Goal: Contribute content

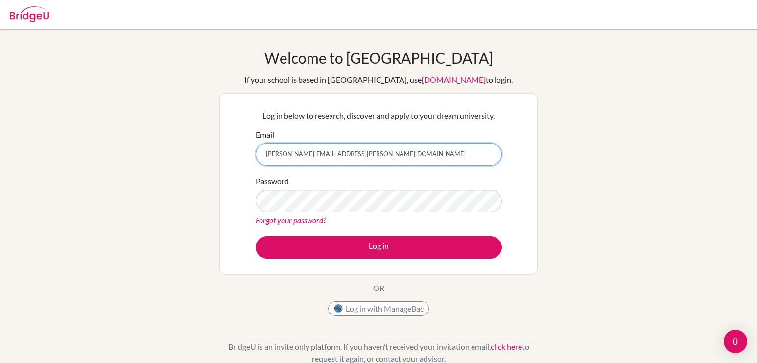
click at [386, 152] on input "[PERSON_NAME][EMAIL_ADDRESS][PERSON_NAME][DOMAIN_NAME]" at bounding box center [379, 154] width 246 height 23
type input "andria.sloan+admin@bridge-u.com"
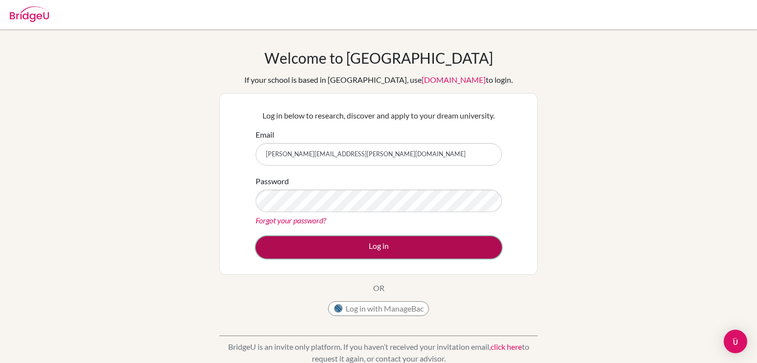
click at [374, 241] on button "Log in" at bounding box center [379, 247] width 246 height 23
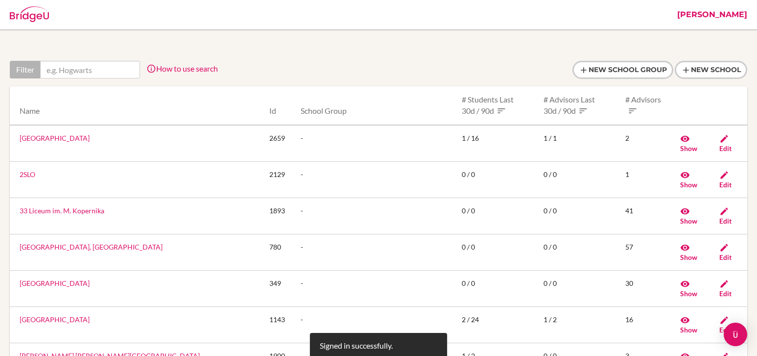
click at [732, 18] on link "[PERSON_NAME]" at bounding box center [712, 14] width 80 height 29
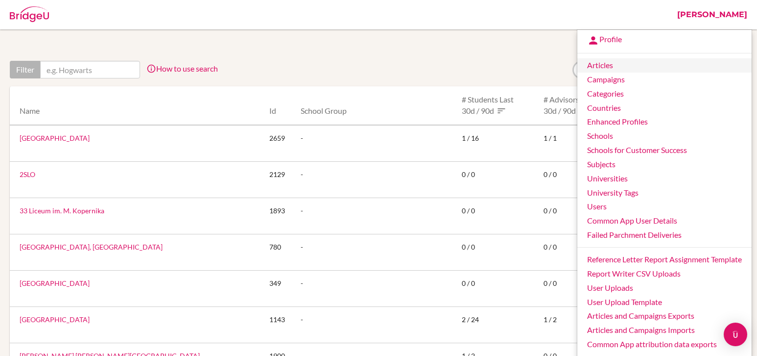
click at [603, 65] on link "Articles" at bounding box center [664, 65] width 174 height 14
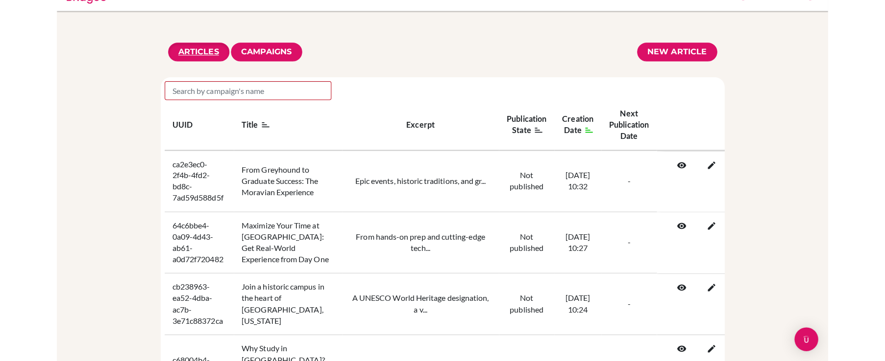
scroll to position [19, 0]
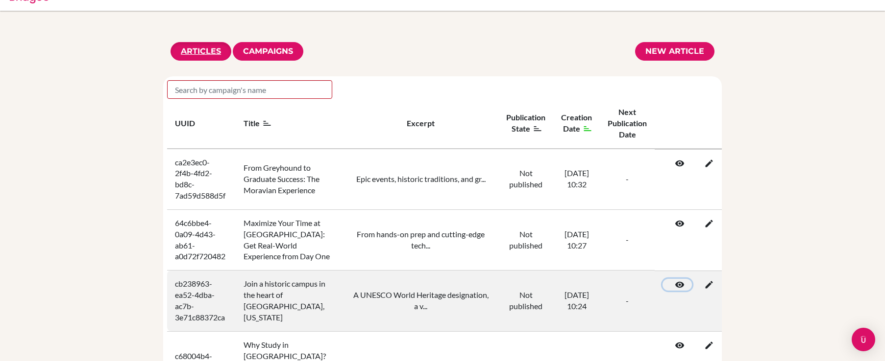
click at [682, 287] on icon at bounding box center [677, 285] width 10 height 10
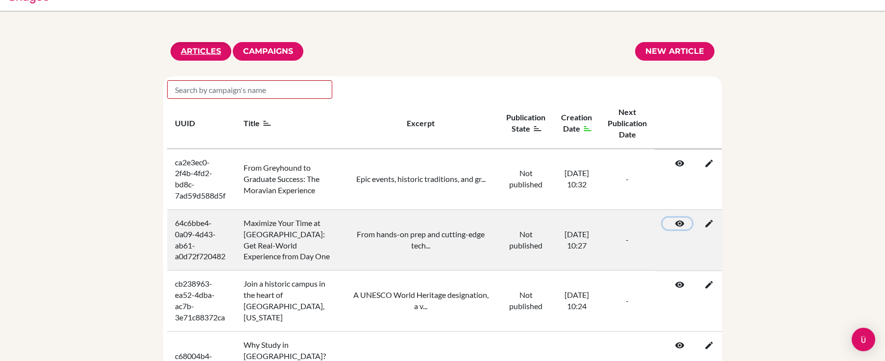
click at [682, 224] on icon at bounding box center [677, 224] width 10 height 10
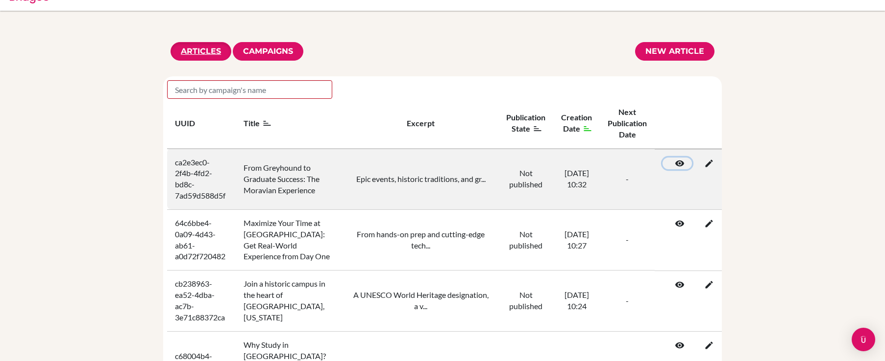
click at [682, 162] on icon at bounding box center [677, 164] width 10 height 10
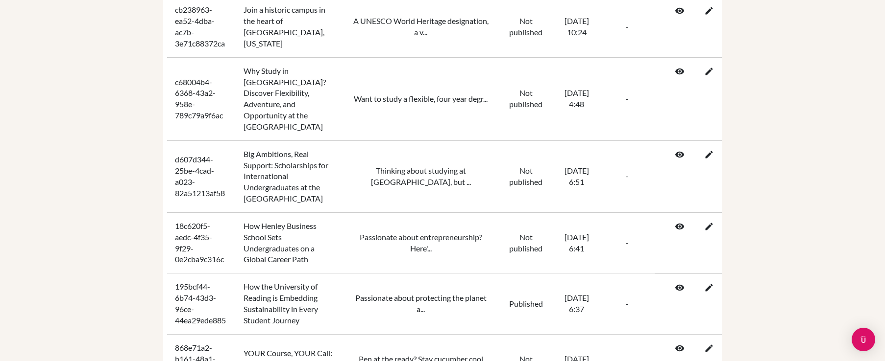
scroll to position [293, 12]
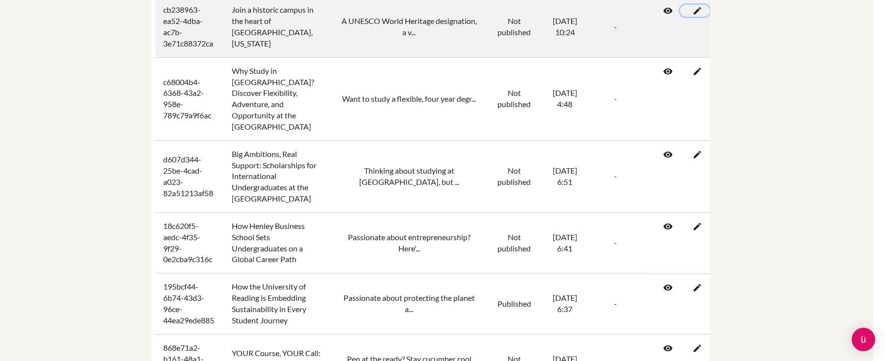
click at [699, 12] on icon at bounding box center [695, 11] width 10 height 10
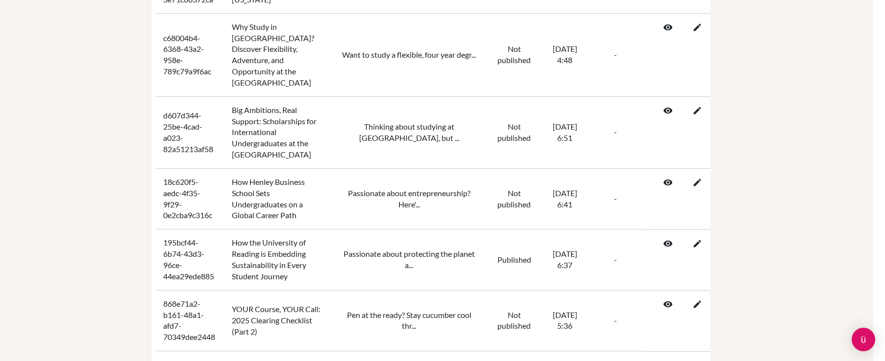
scroll to position [0, 12]
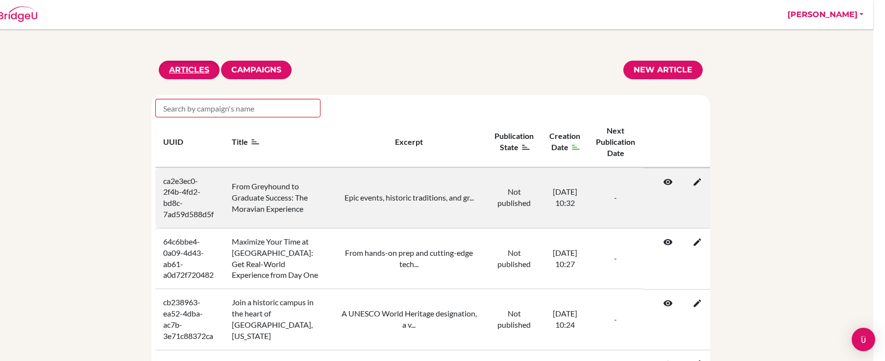
drag, startPoint x: 265, startPoint y: 205, endPoint x: 305, endPoint y: 212, distance: 40.3
click at [305, 212] on tr "ca2e3ec0-2f4b-4fd2-bd8c-7ad59d588d5f From Greyhound to Graduate Success: The Mo…" at bounding box center [450, 198] width 591 height 61
drag, startPoint x: 305, startPoint y: 212, endPoint x: 168, endPoint y: 188, distance: 138.2
click at [170, 191] on tr "ca2e3ec0-2f4b-4fd2-bd8c-7ad59d588d5f From Greyhound to Graduate Success: The Mo…" at bounding box center [450, 198] width 591 height 61
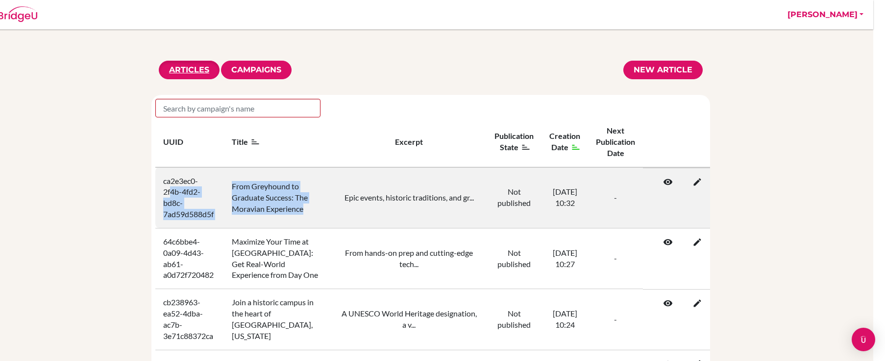
click at [164, 184] on td "ca2e3ec0-2f4b-4fd2-bd8c-7ad59d588d5f" at bounding box center [189, 198] width 69 height 61
drag, startPoint x: 163, startPoint y: 182, endPoint x: 306, endPoint y: 209, distance: 145.0
click at [306, 209] on tr "ca2e3ec0-2f4b-4fd2-bd8c-7ad59d588d5f From Greyhound to Graduate Success: The Mo…" at bounding box center [450, 198] width 591 height 61
copy tr "ca2e3ec0-2f4b-4fd2-bd8c-7ad59d588d5f From Greyhound to Graduate Success: The Mo…"
click at [699, 183] on icon at bounding box center [695, 182] width 10 height 10
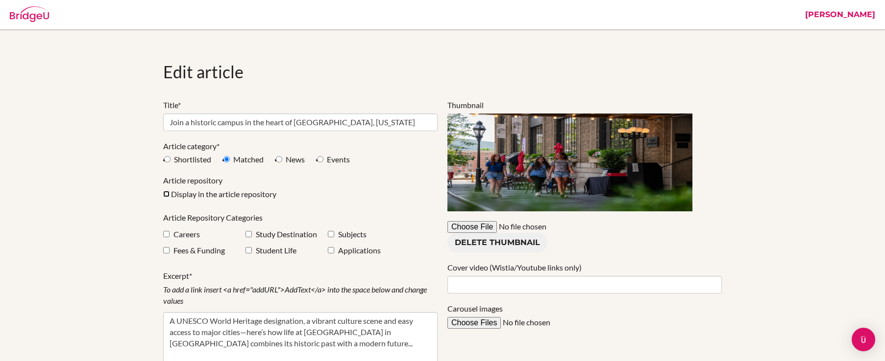
click at [166, 193] on input "Display in the article repository" at bounding box center [166, 194] width 6 height 6
checkbox input "true"
click at [249, 235] on destination"] "checkbox" at bounding box center [248, 234] width 6 height 6
checkbox destination"] "true"
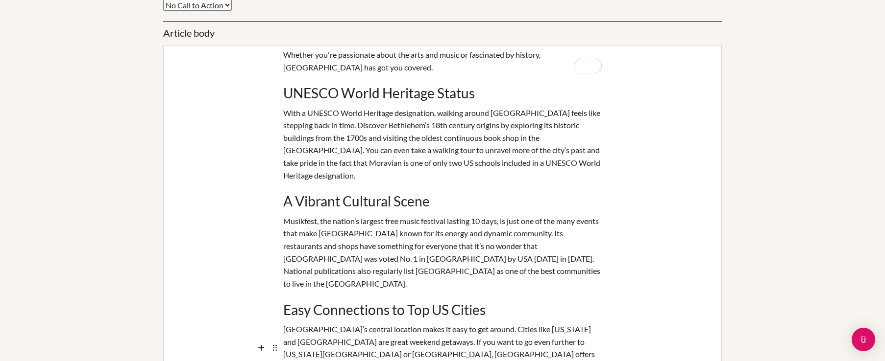
scroll to position [1094, 0]
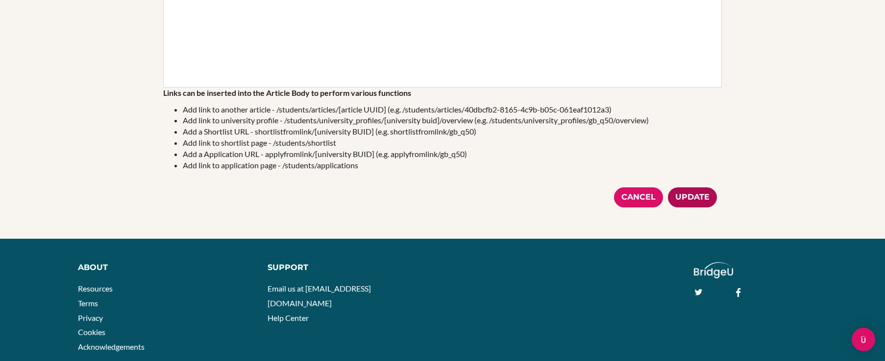
click at [699, 188] on div "Update" at bounding box center [692, 198] width 49 height 20
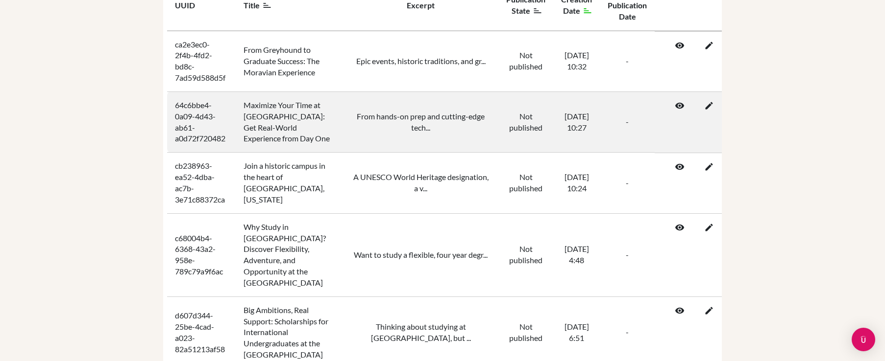
scroll to position [138, 0]
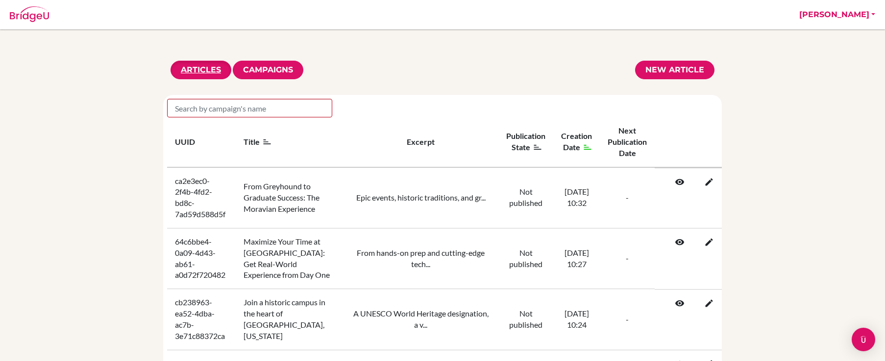
click at [182, 289] on td "cb238963-ea52-4dba-ac7b-3e71c88372ca" at bounding box center [201, 319] width 69 height 61
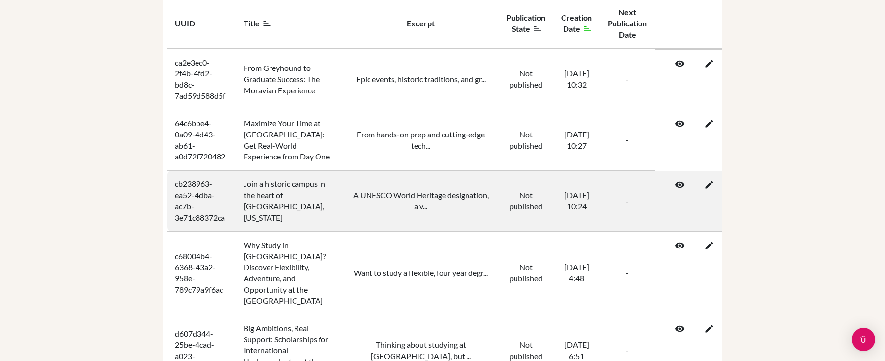
scroll to position [119, 0]
click at [184, 196] on td "cb238963-ea52-4dba-ac7b-3e71c88372ca" at bounding box center [201, 201] width 69 height 61
drag, startPoint x: 305, startPoint y: 222, endPoint x: 299, endPoint y: 224, distance: 6.8
click at [315, 226] on tr "cb238963-ea52-4dba-ac7b-3e71c88372ca Join a historic campus in the heart of Bet…" at bounding box center [462, 201] width 591 height 61
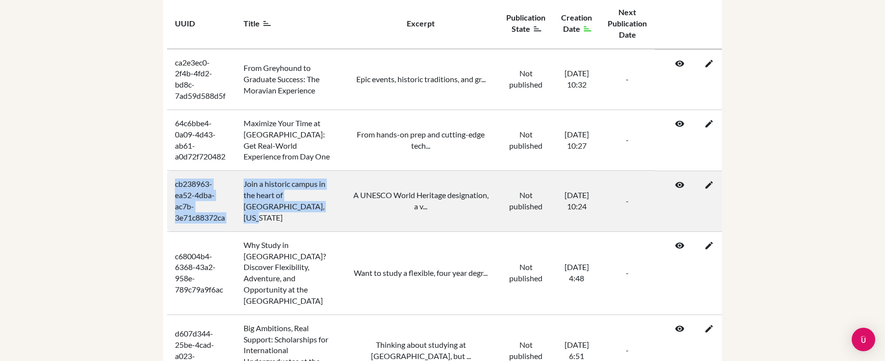
click at [248, 210] on td "Join a historic campus in the heart of Bethlehem, Pennsylvania" at bounding box center [289, 201] width 107 height 61
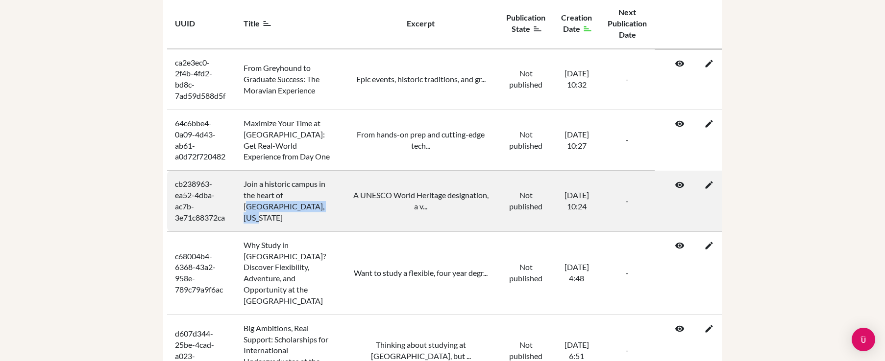
click at [286, 218] on td "Join a historic campus in the heart of Bethlehem, Pennsylvania" at bounding box center [289, 201] width 107 height 61
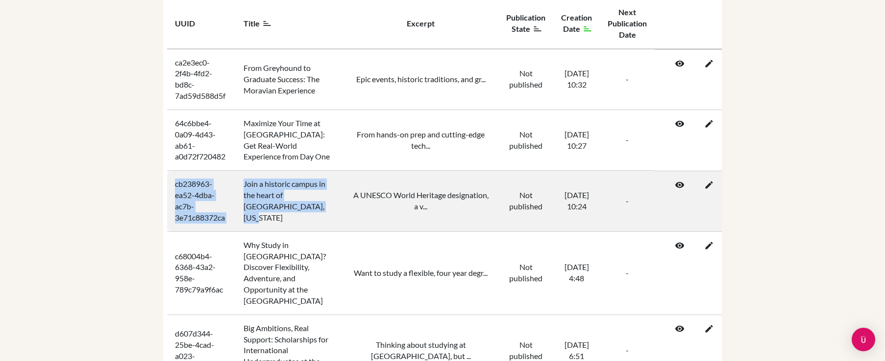
drag, startPoint x: 185, startPoint y: 186, endPoint x: 175, endPoint y: 185, distance: 9.8
click at [175, 185] on tr "cb238963-ea52-4dba-ac7b-3e71c88372ca Join a historic campus in the heart of Bet…" at bounding box center [462, 201] width 591 height 61
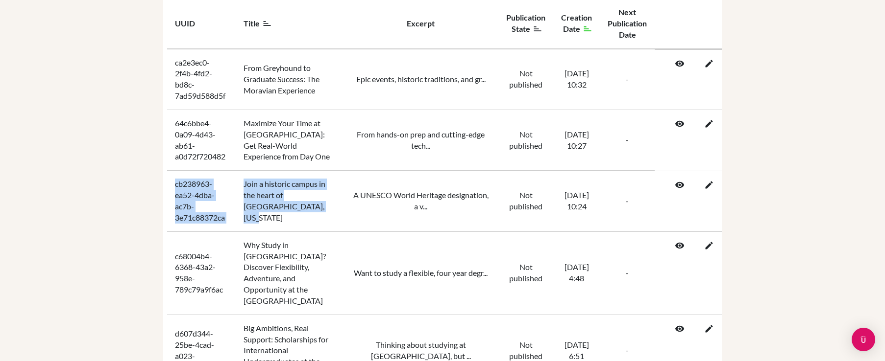
copy tr "cb238963-ea52-4dba-ac7b-3e71c88372ca Join a historic campus in the heart of Bet…"
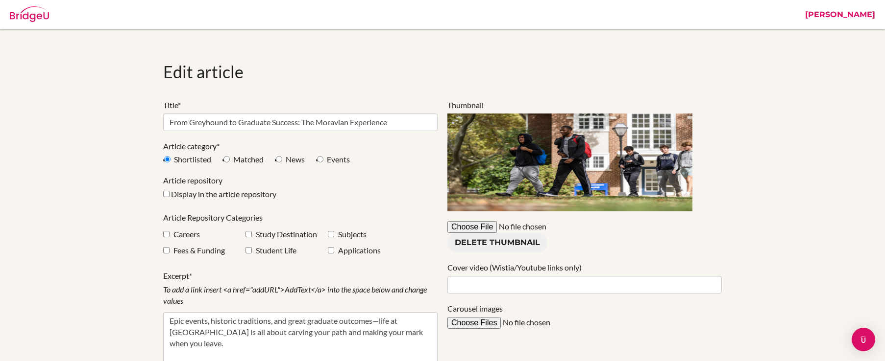
click at [207, 198] on label "Display in the article repository" at bounding box center [228, 194] width 115 height 11
click at [169, 197] on input "Display in the article repository" at bounding box center [166, 194] width 6 height 6
checkbox input "true"
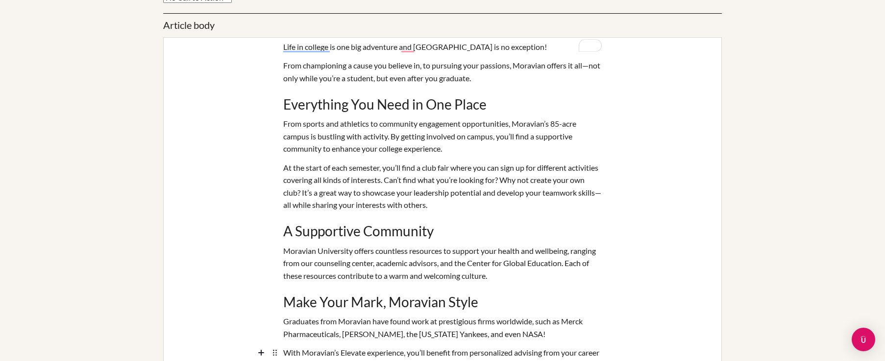
scroll to position [73, 0]
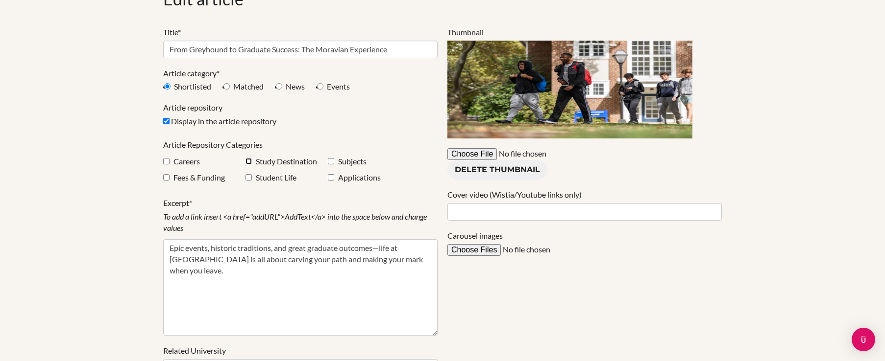
click at [248, 159] on destination"] "checkbox" at bounding box center [248, 161] width 6 height 6
checkbox destination"] "true"
click at [166, 162] on input "checkbox" at bounding box center [166, 161] width 6 height 6
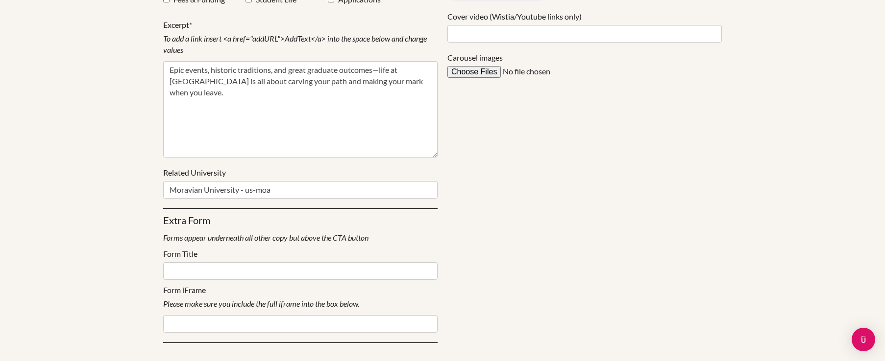
scroll to position [76, 0]
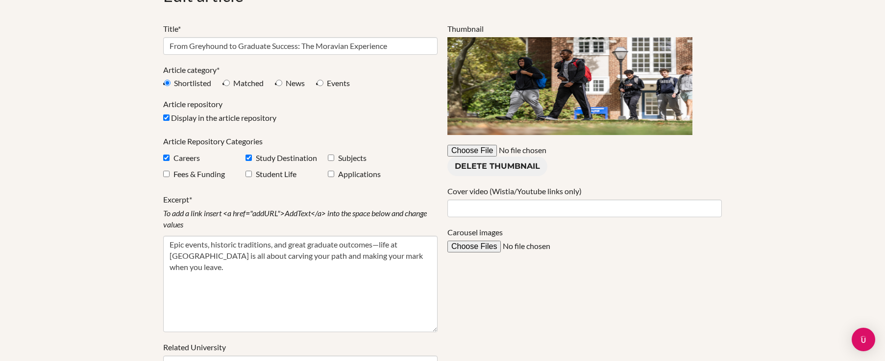
click at [170, 160] on div "Careers" at bounding box center [204, 160] width 82 height 14
click at [168, 158] on input "checkbox" at bounding box center [166, 158] width 6 height 6
checkbox input "false"
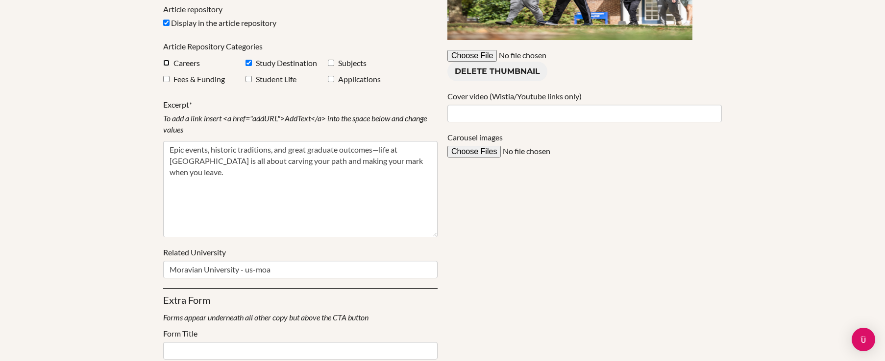
scroll to position [169, 0]
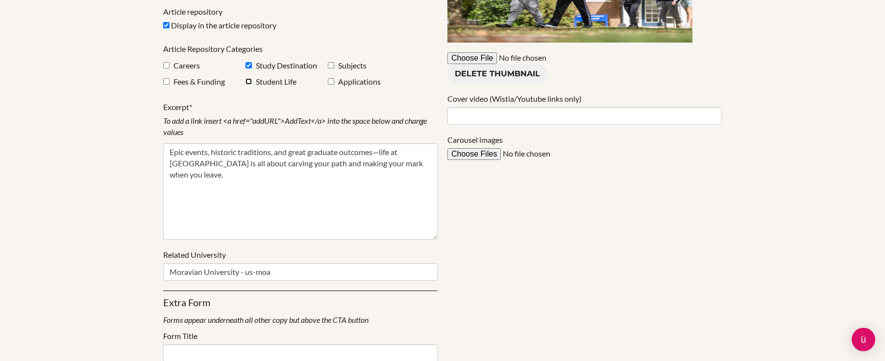
click at [249, 82] on life"] "checkbox" at bounding box center [248, 81] width 6 height 6
checkbox life"] "true"
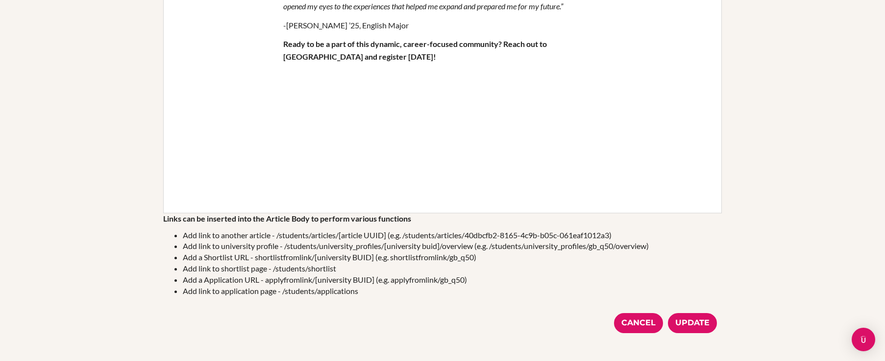
scroll to position [1282, 0]
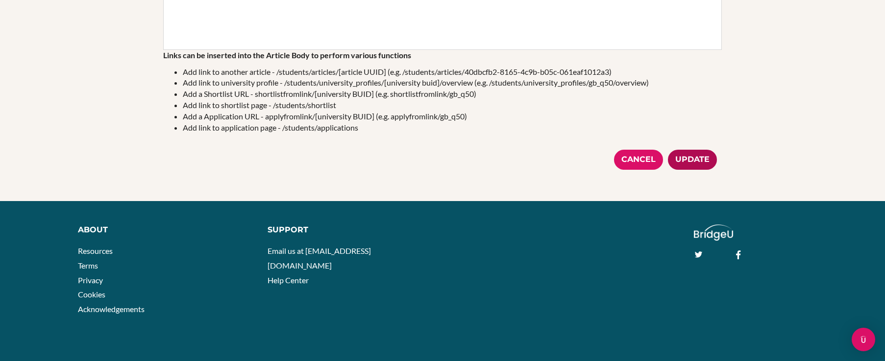
click at [701, 153] on div "Update" at bounding box center [692, 160] width 49 height 20
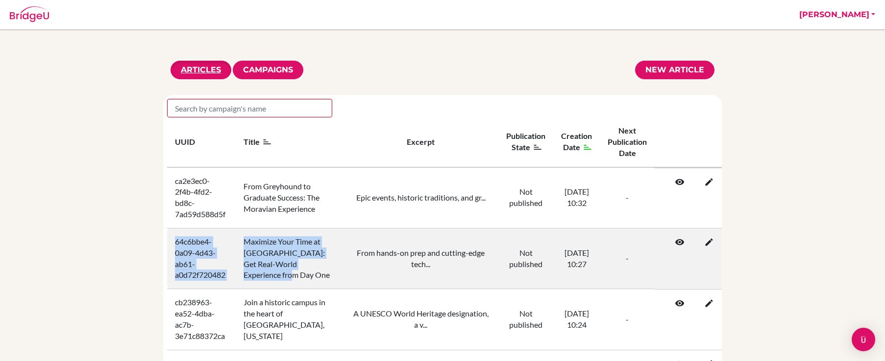
drag, startPoint x: 282, startPoint y: 276, endPoint x: 174, endPoint y: 242, distance: 113.3
click at [174, 242] on tr "64c6bbe4-0a09-4d43-ab61-a0d72f720482 Maximize Your Time at Moravian: Get Real-W…" at bounding box center [462, 258] width 591 height 61
copy tr "64c6bbe4-0a09-4d43-ab61-a0d72f720482 Maximize Your Time at Moravian: Get Real-W…"
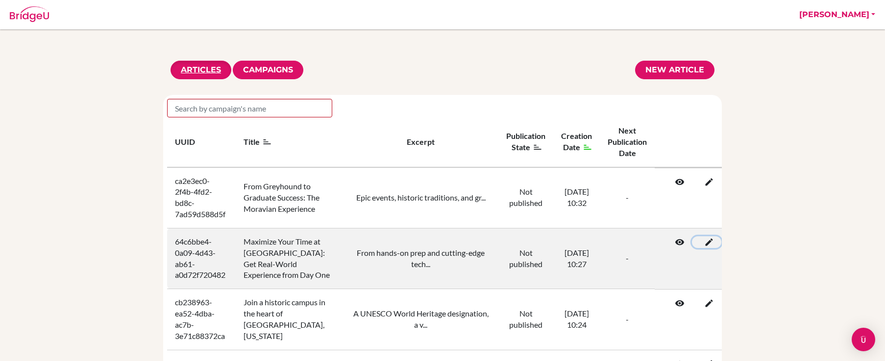
click at [711, 243] on icon at bounding box center [706, 243] width 10 height 10
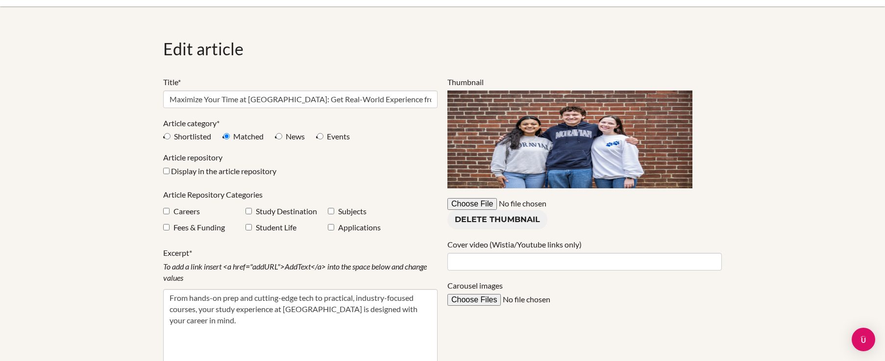
scroll to position [80, 0]
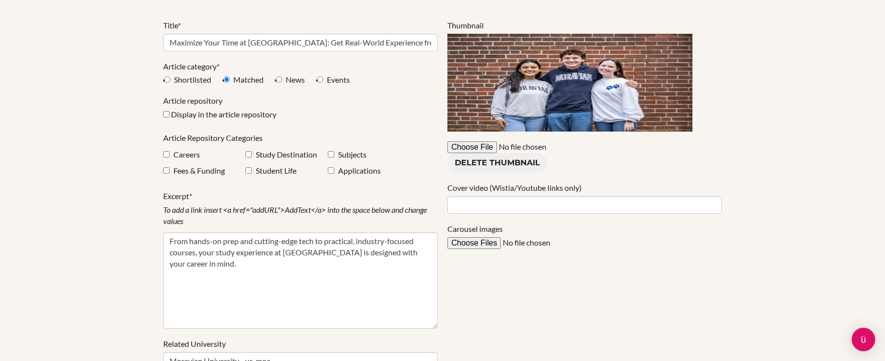
click at [171, 115] on label "Display in the article repository" at bounding box center [228, 114] width 115 height 11
click at [169, 115] on input "Display in the article repository" at bounding box center [166, 114] width 6 height 6
checkbox input "true"
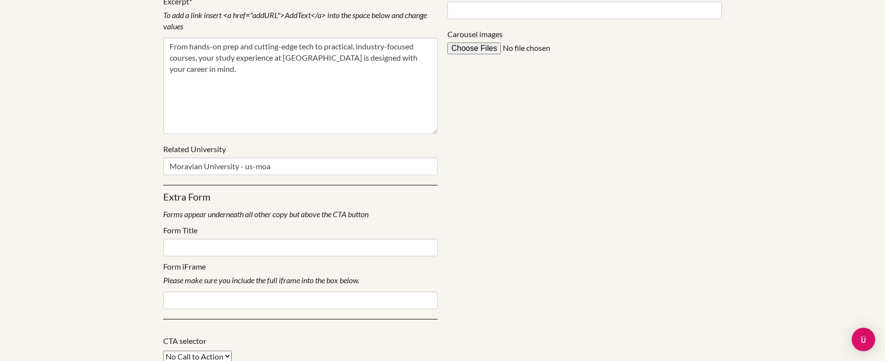
scroll to position [159, 0]
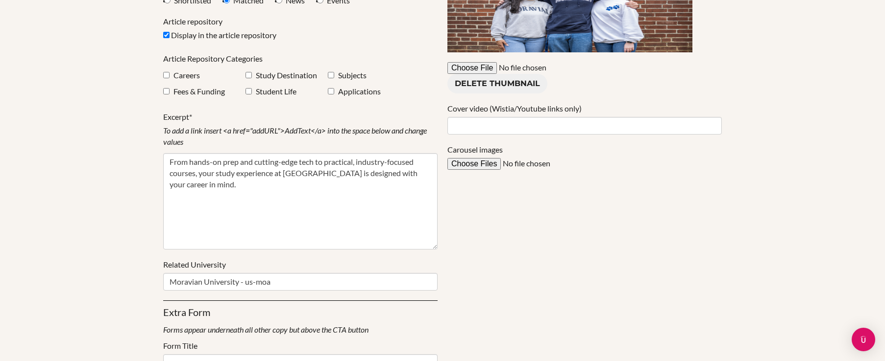
click at [192, 76] on label "Careers" at bounding box center [186, 75] width 26 height 11
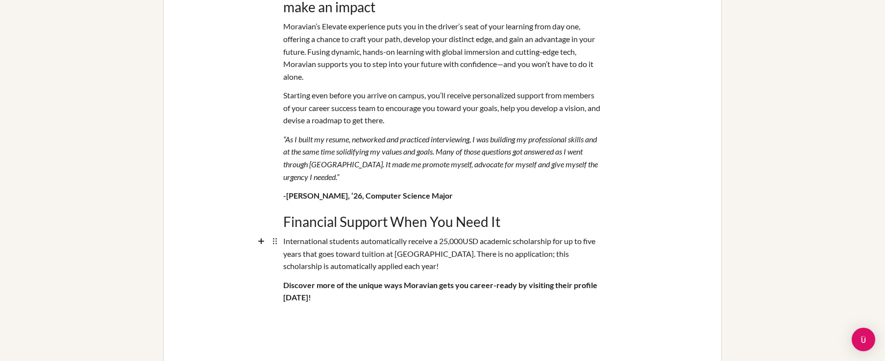
scroll to position [891, 0]
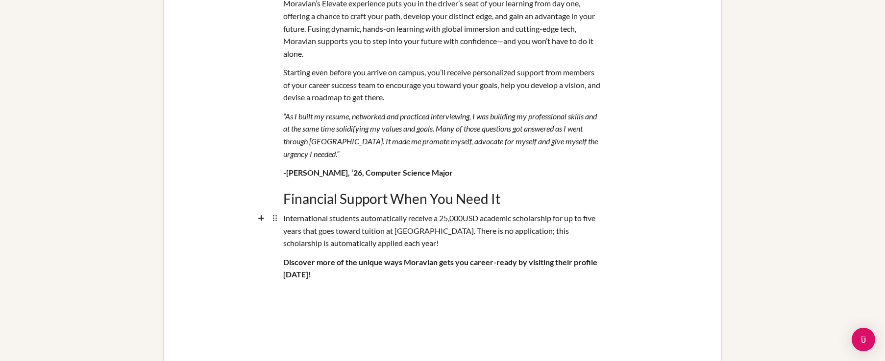
click at [467, 219] on div "International students automatically receive a 25,000USD academic scholarship f…" at bounding box center [442, 231] width 318 height 44
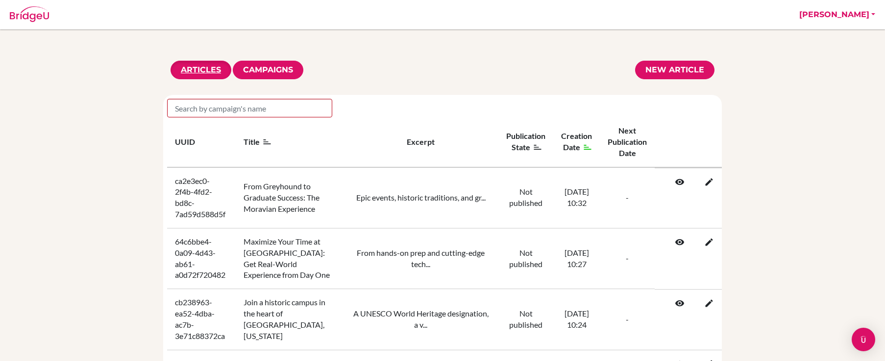
click at [857, 8] on link "[PERSON_NAME]" at bounding box center [837, 14] width 86 height 29
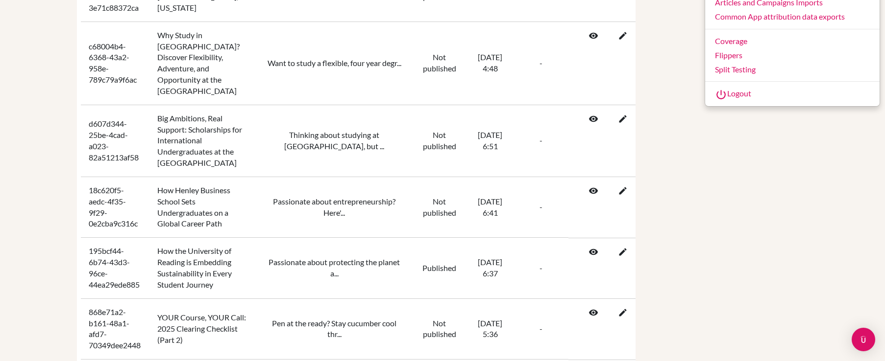
scroll to position [288, 0]
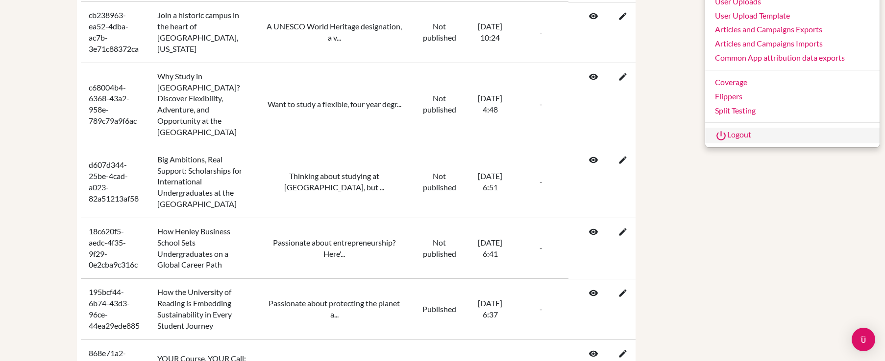
click at [732, 135] on link "Logout" at bounding box center [792, 136] width 174 height 16
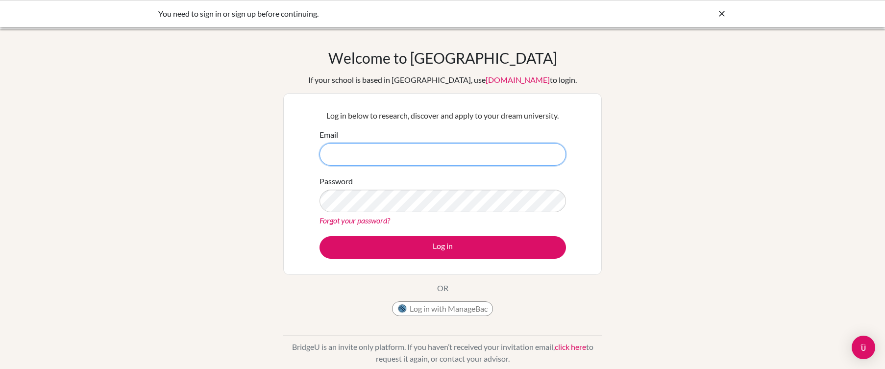
type input "[PERSON_NAME][EMAIL_ADDRESS][PERSON_NAME][DOMAIN_NAME]"
click at [403, 158] on input "[PERSON_NAME][EMAIL_ADDRESS][PERSON_NAME][DOMAIN_NAME]" at bounding box center [442, 154] width 246 height 23
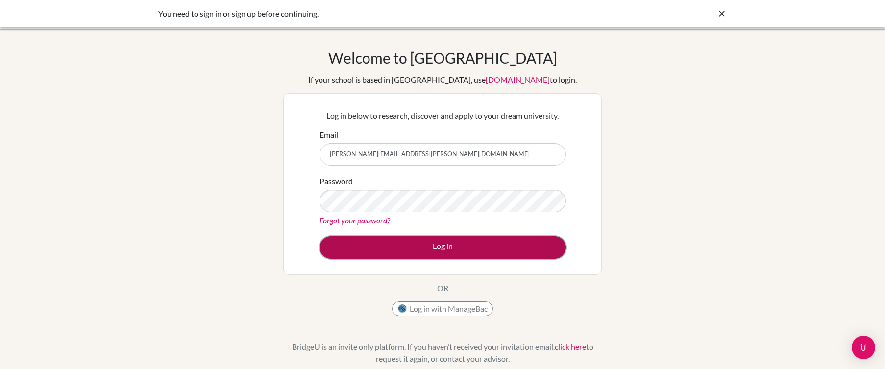
click at [423, 252] on button "Log in" at bounding box center [442, 247] width 246 height 23
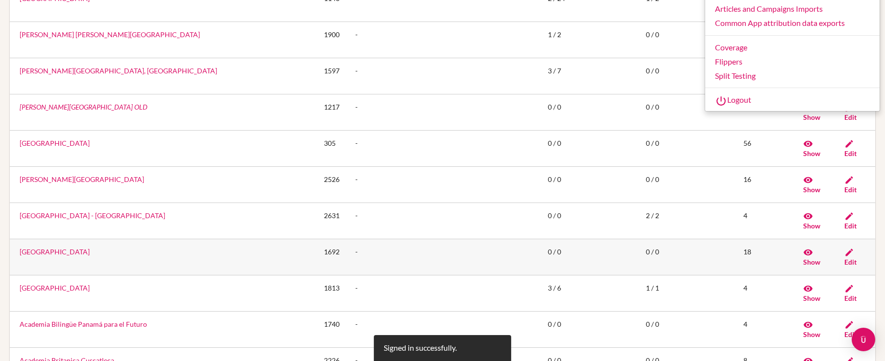
scroll to position [321, 0]
click at [738, 96] on link "Logout" at bounding box center [792, 101] width 174 height 16
